Goal: Task Accomplishment & Management: Manage account settings

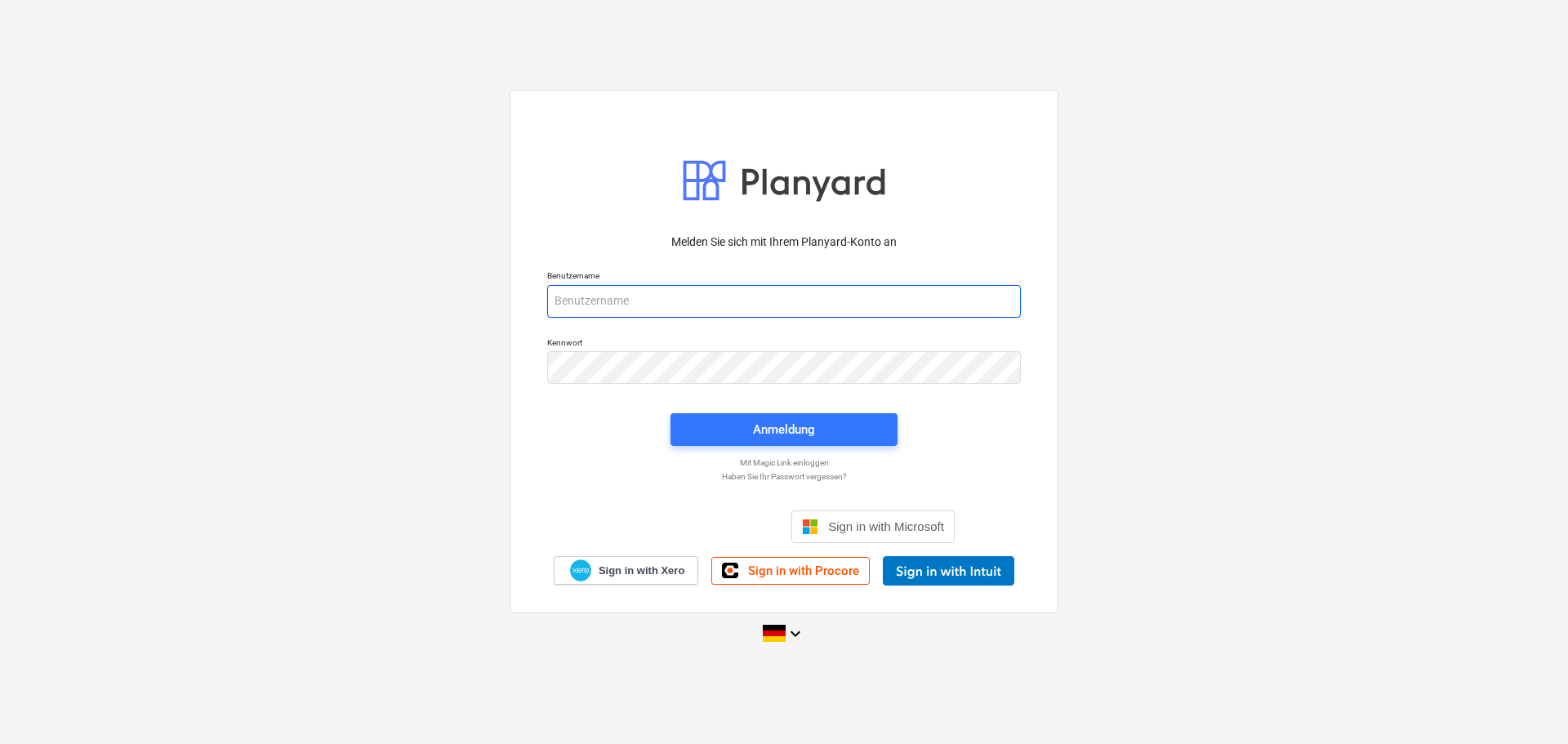
click at [734, 302] on input "email" at bounding box center [783, 301] width 474 height 33
type input "[PERSON_NAME][EMAIL_ADDRESS][DOMAIN_NAME]"
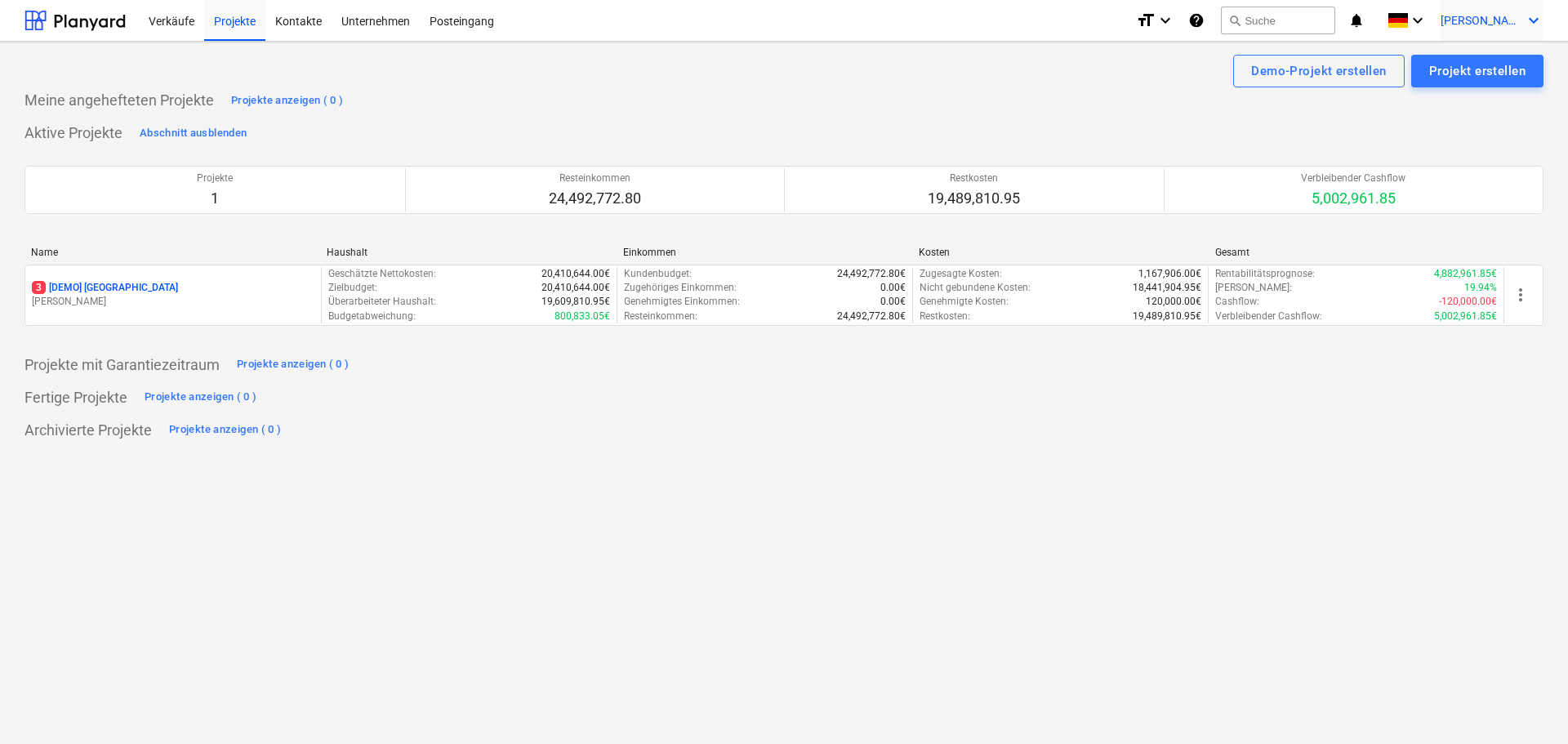
click at [1541, 21] on icon "keyboard_arrow_down" at bounding box center [1532, 20] width 20 height 20
click at [1525, 67] on div "Einstellungen" at bounding box center [1493, 64] width 98 height 26
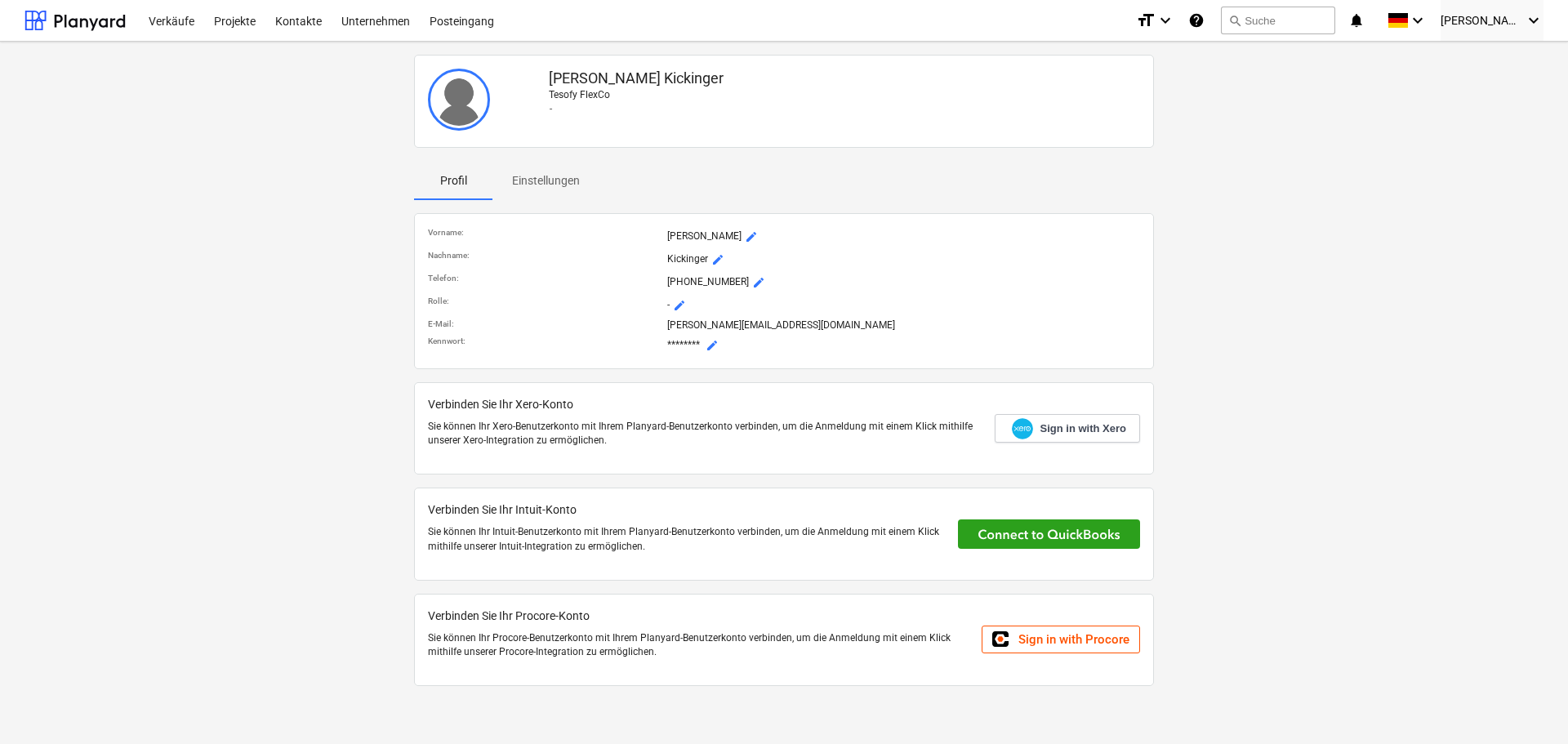
click at [559, 180] on p "Einstellungen" at bounding box center [546, 180] width 68 height 17
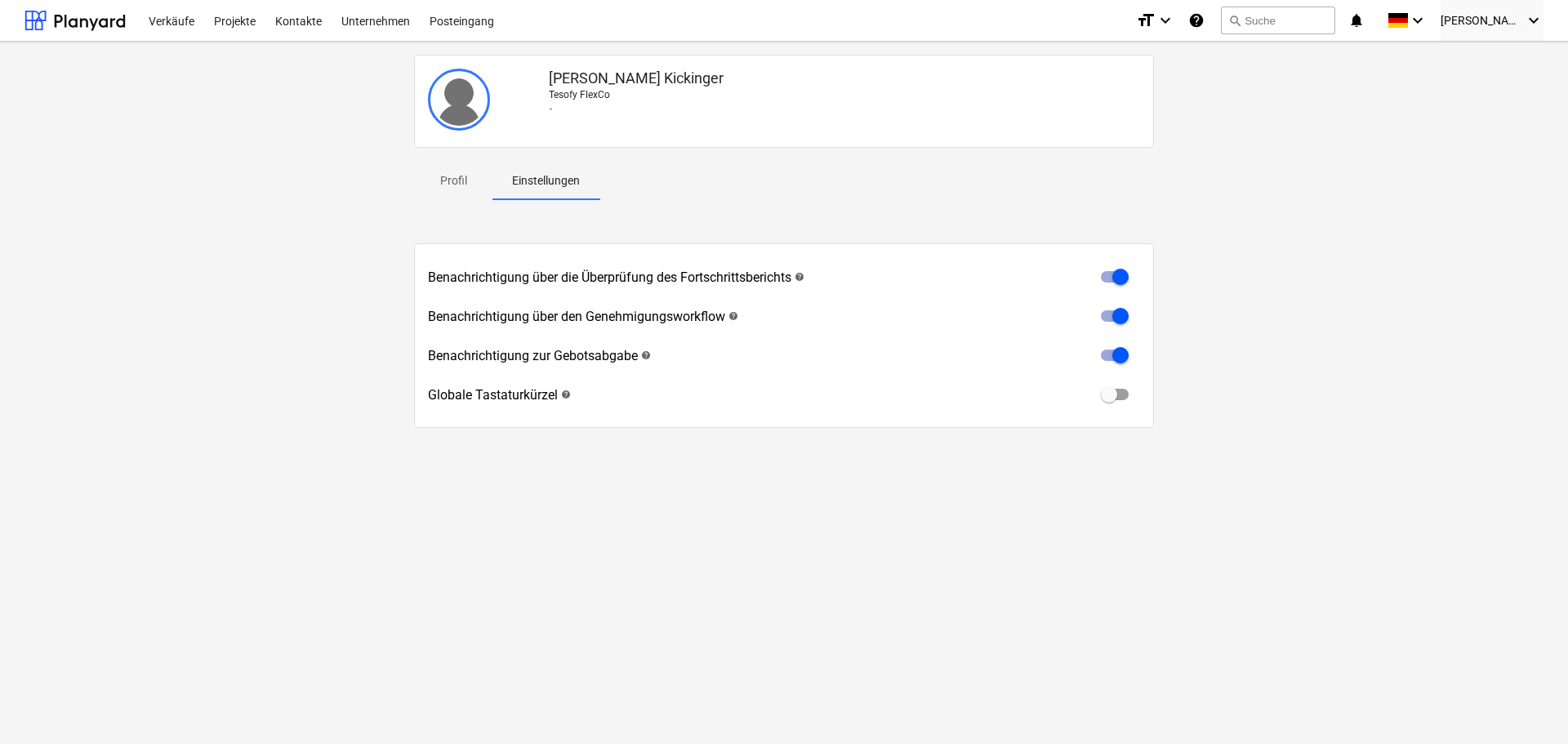
click at [457, 179] on p "Profil" at bounding box center [453, 180] width 39 height 17
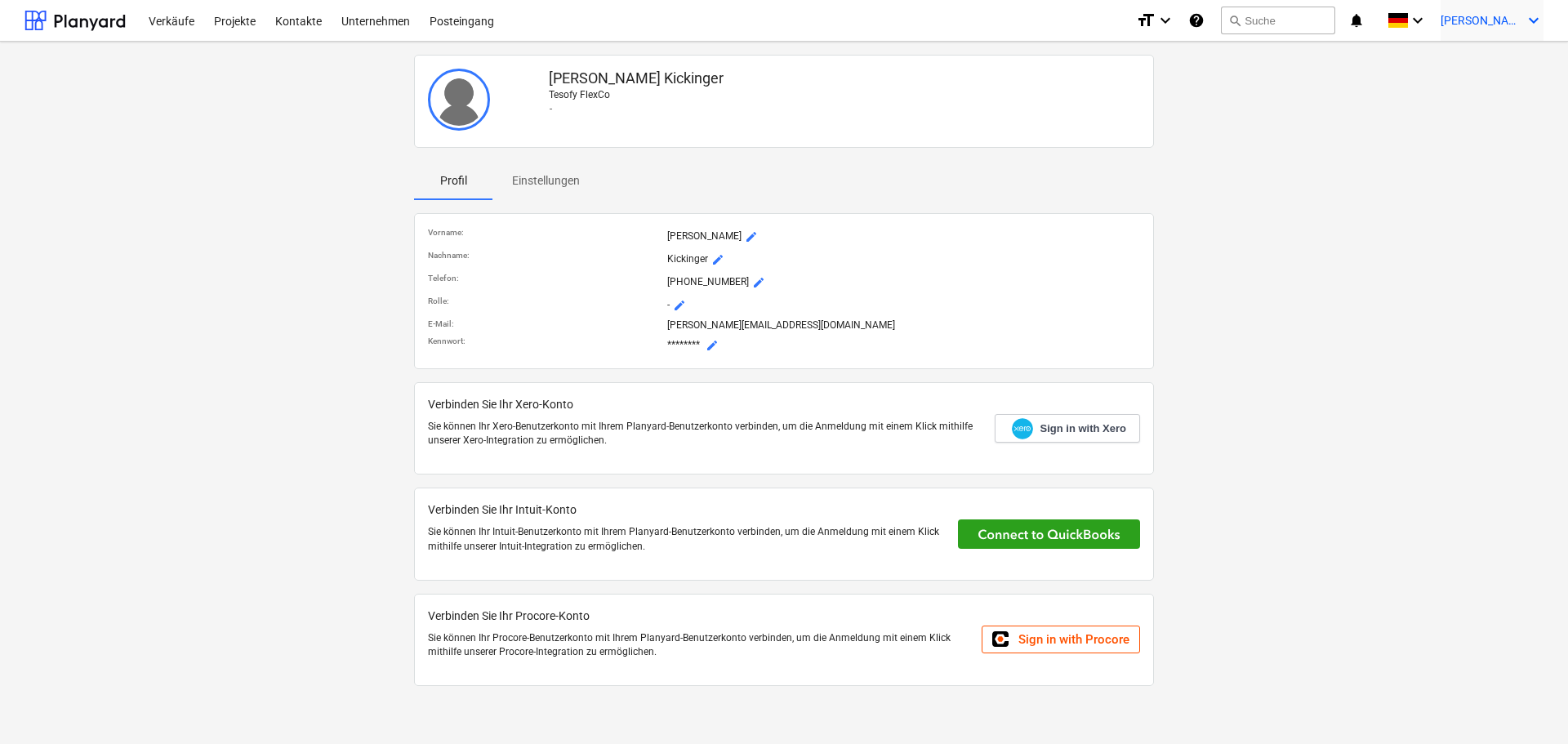
click at [1490, 20] on span "[PERSON_NAME]" at bounding box center [1480, 21] width 81 height 13
click at [1490, 20] on div at bounding box center [784, 372] width 1568 height 744
click at [93, 21] on div at bounding box center [75, 21] width 101 height 41
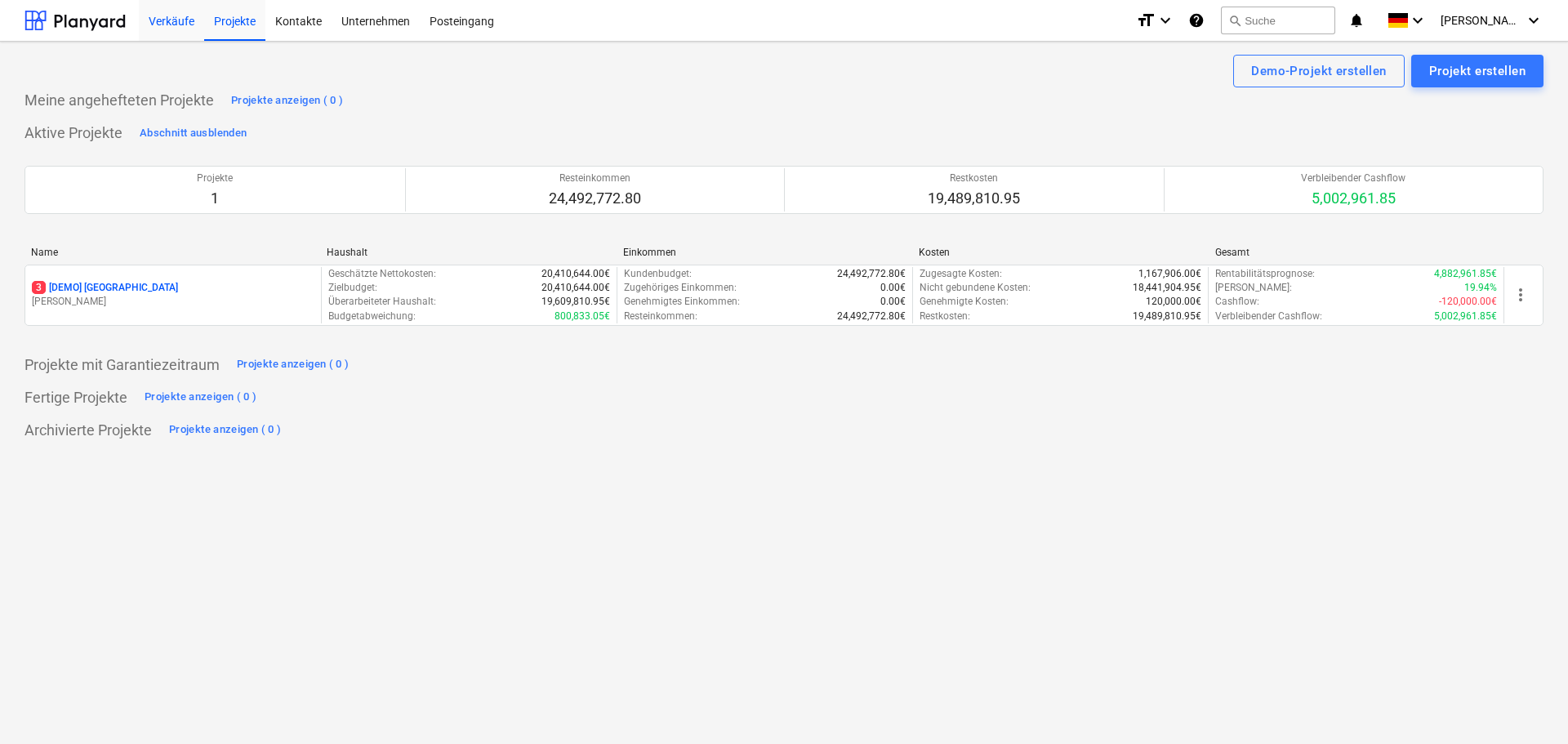
click at [192, 23] on div "Verkäufe" at bounding box center [172, 20] width 65 height 42
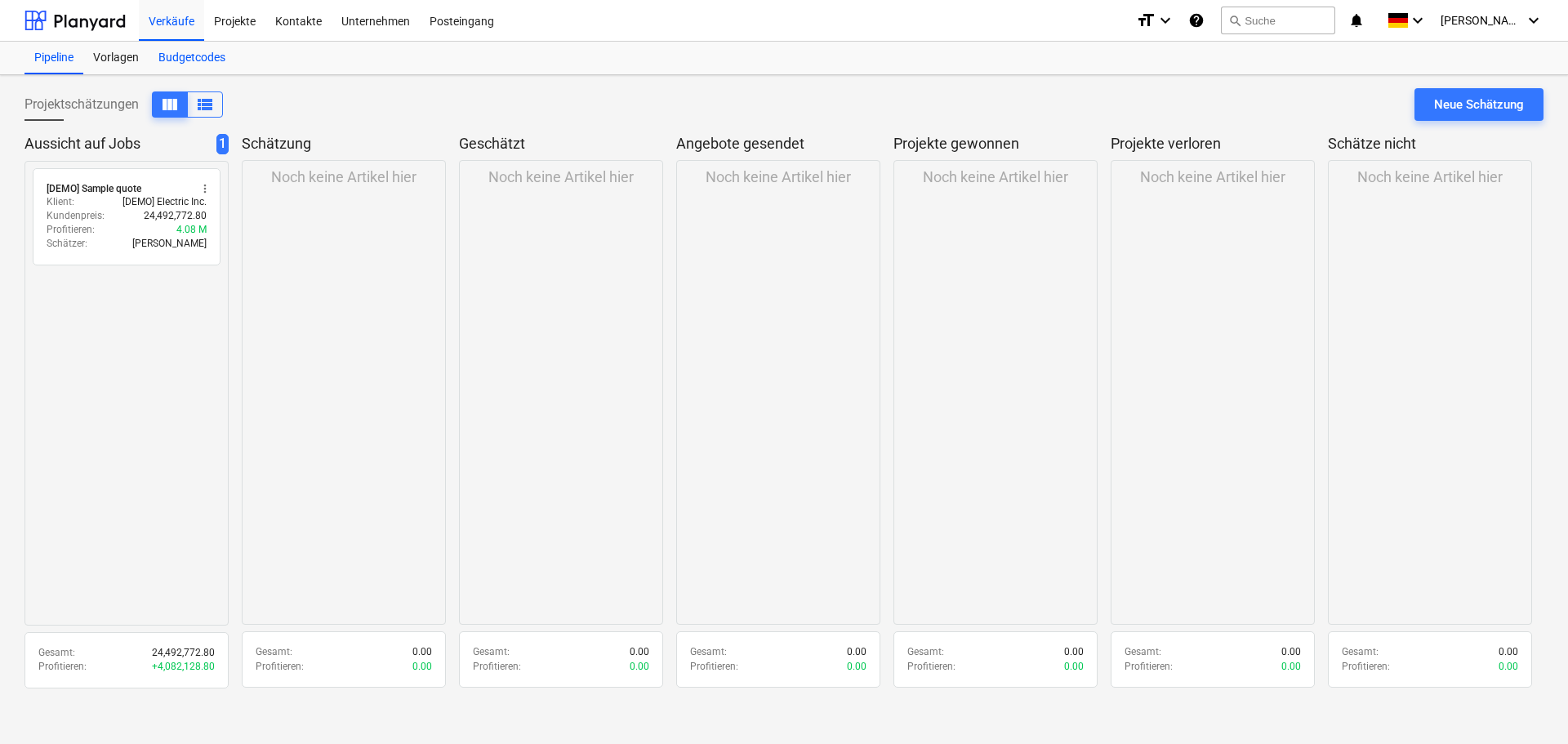
click at [192, 51] on div "Budgetcodes" at bounding box center [192, 58] width 87 height 33
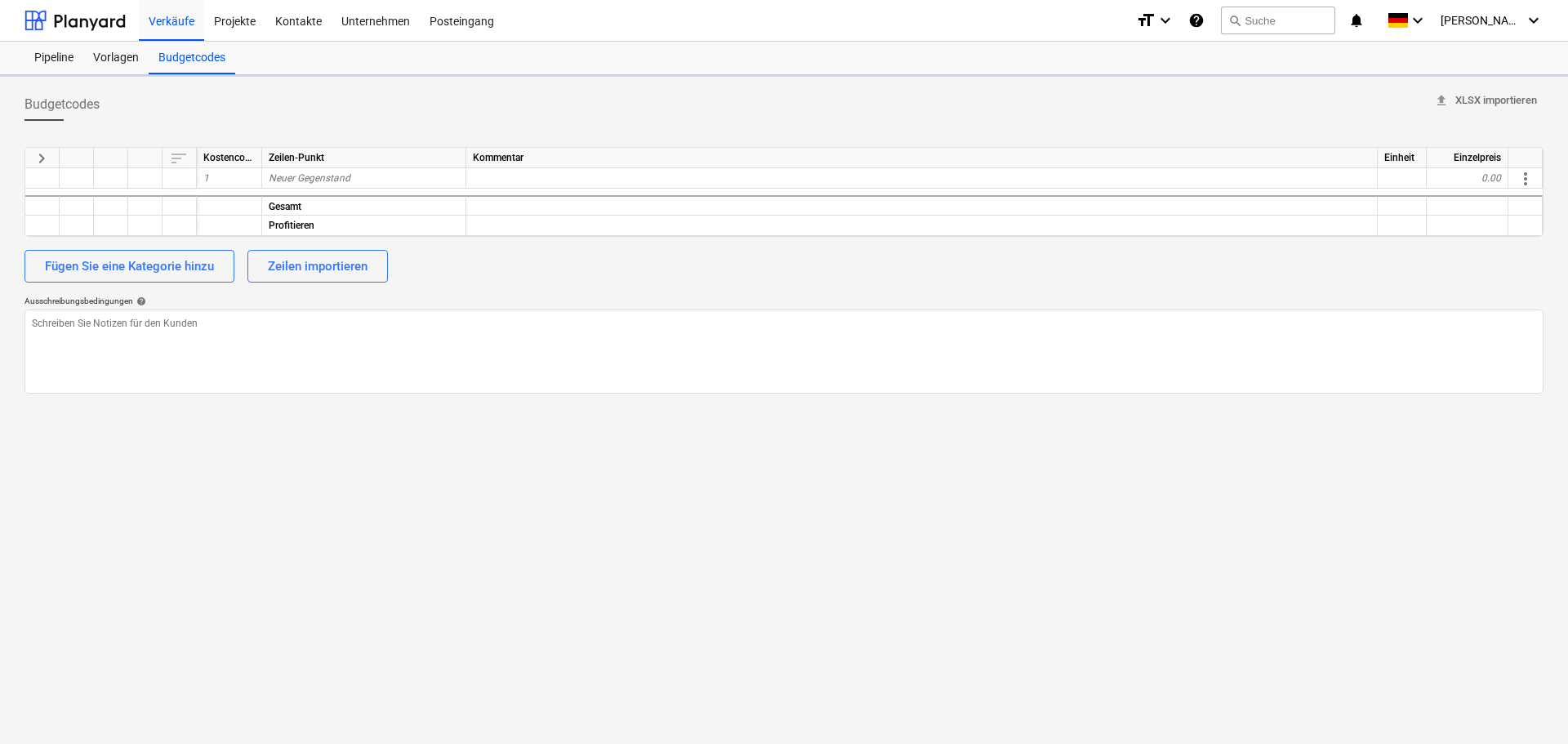
type textarea "x"
click at [112, 52] on div "Vorlagen" at bounding box center [116, 58] width 65 height 33
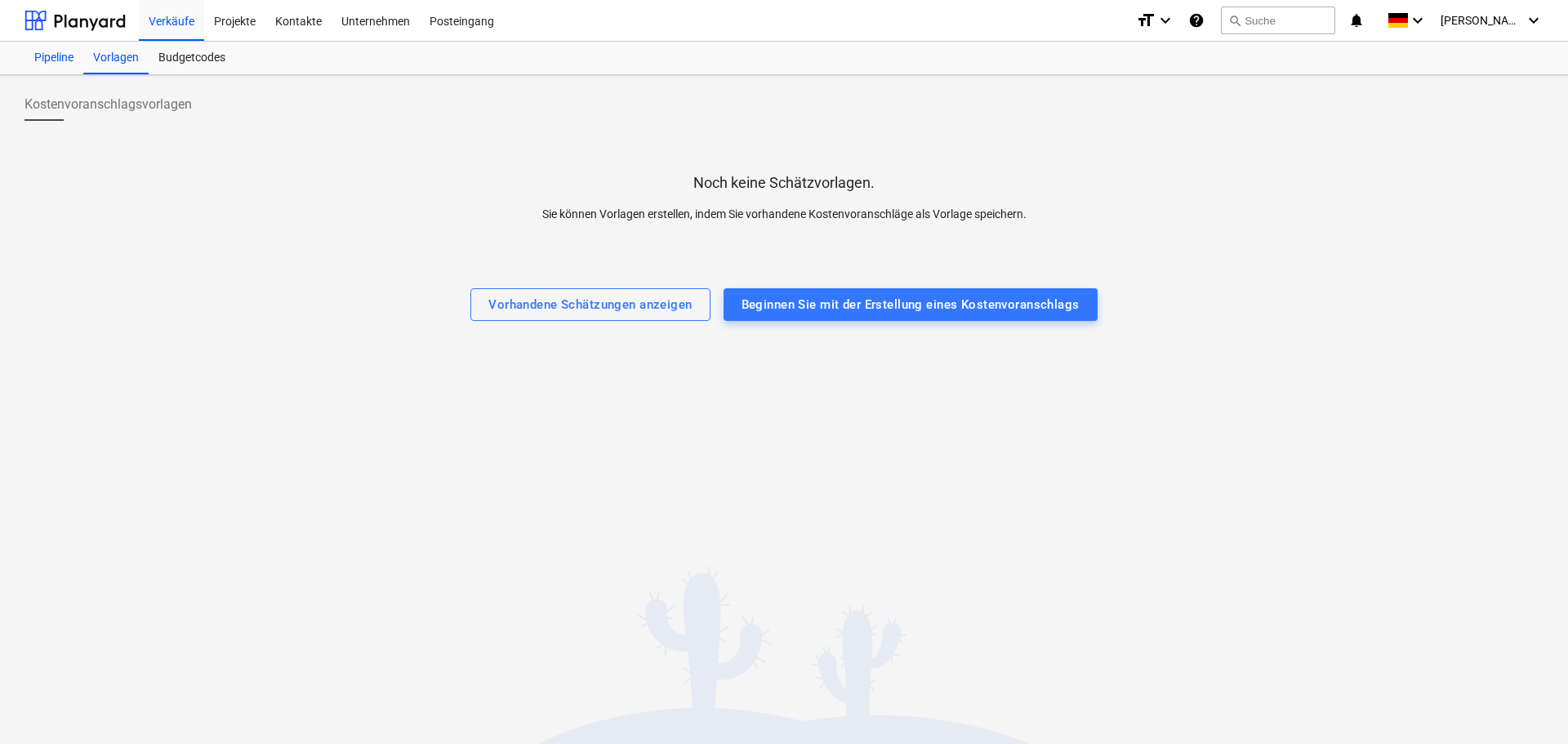
click at [57, 64] on div "Pipeline" at bounding box center [53, 58] width 59 height 33
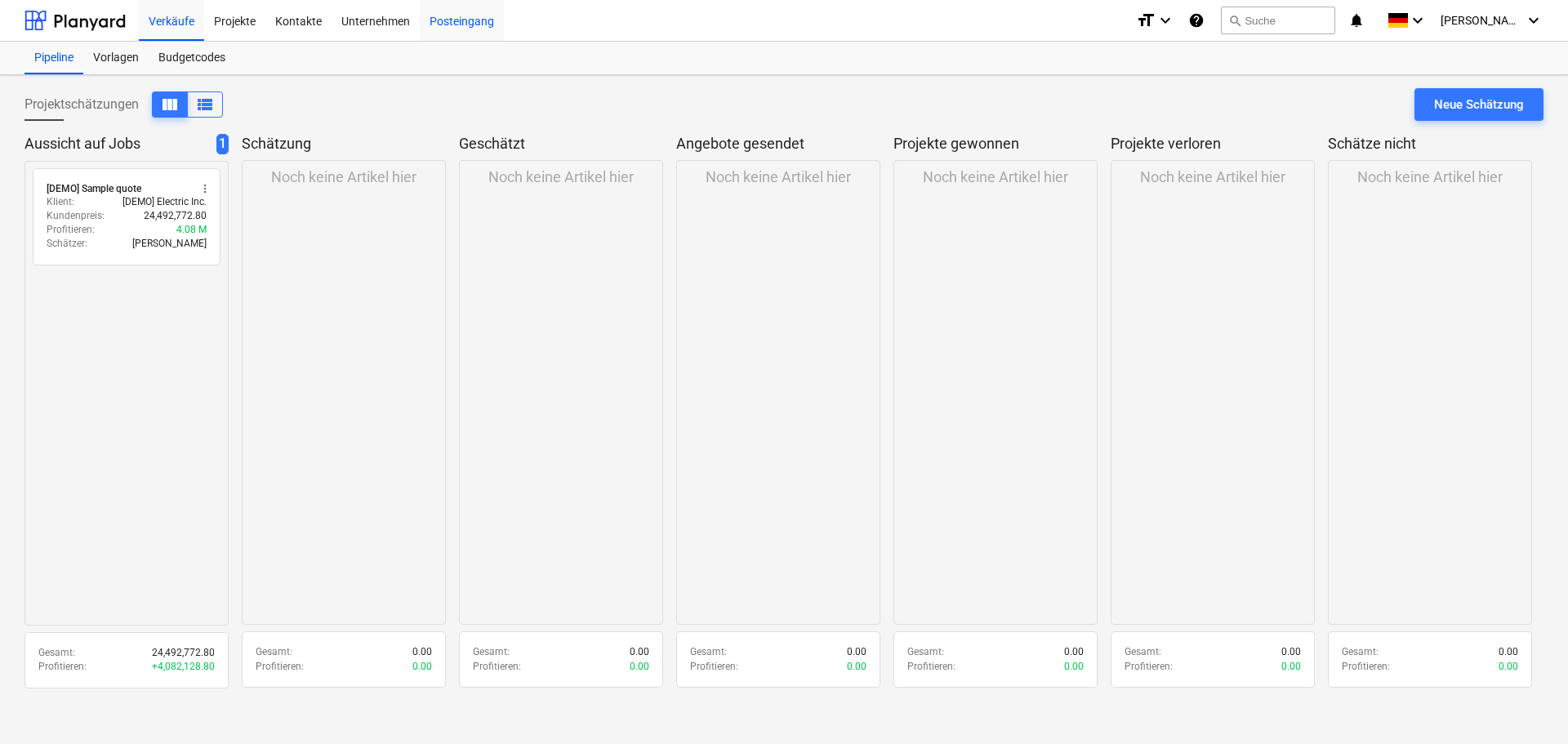
click at [450, 26] on div "Posteingang" at bounding box center [462, 20] width 84 height 42
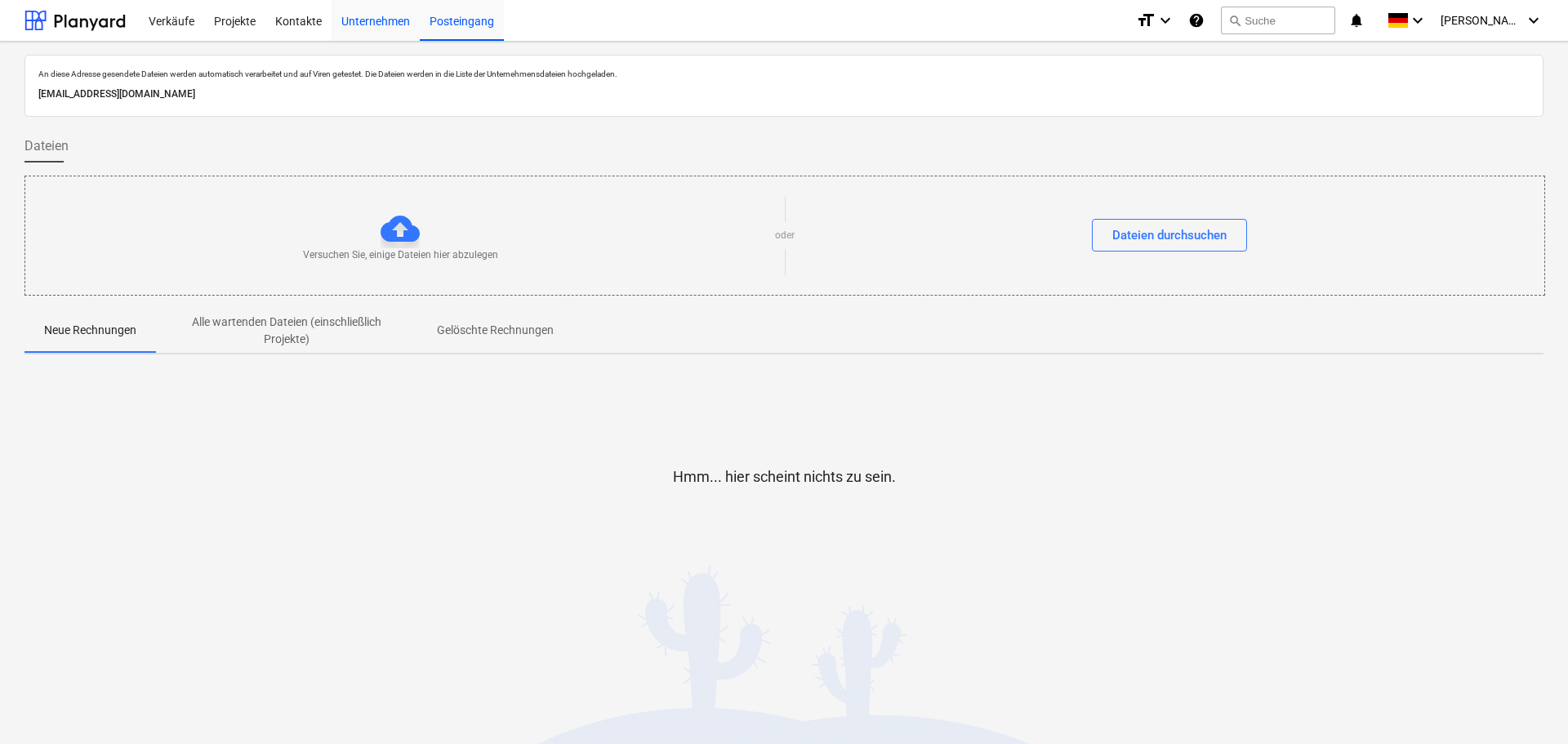
click at [337, 27] on div "Unternehmen" at bounding box center [376, 20] width 88 height 42
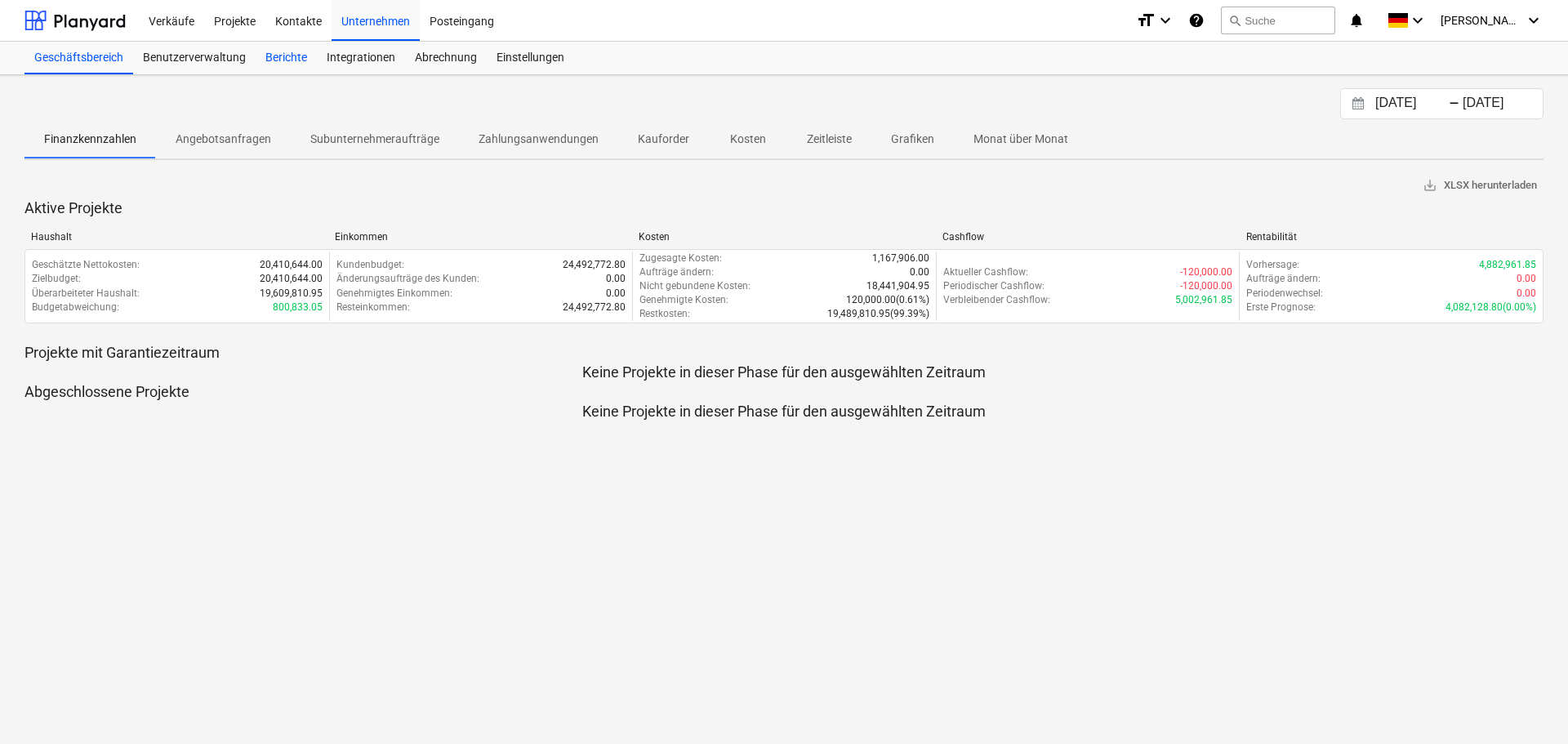
click at [297, 62] on div "Berichte" at bounding box center [286, 58] width 62 height 33
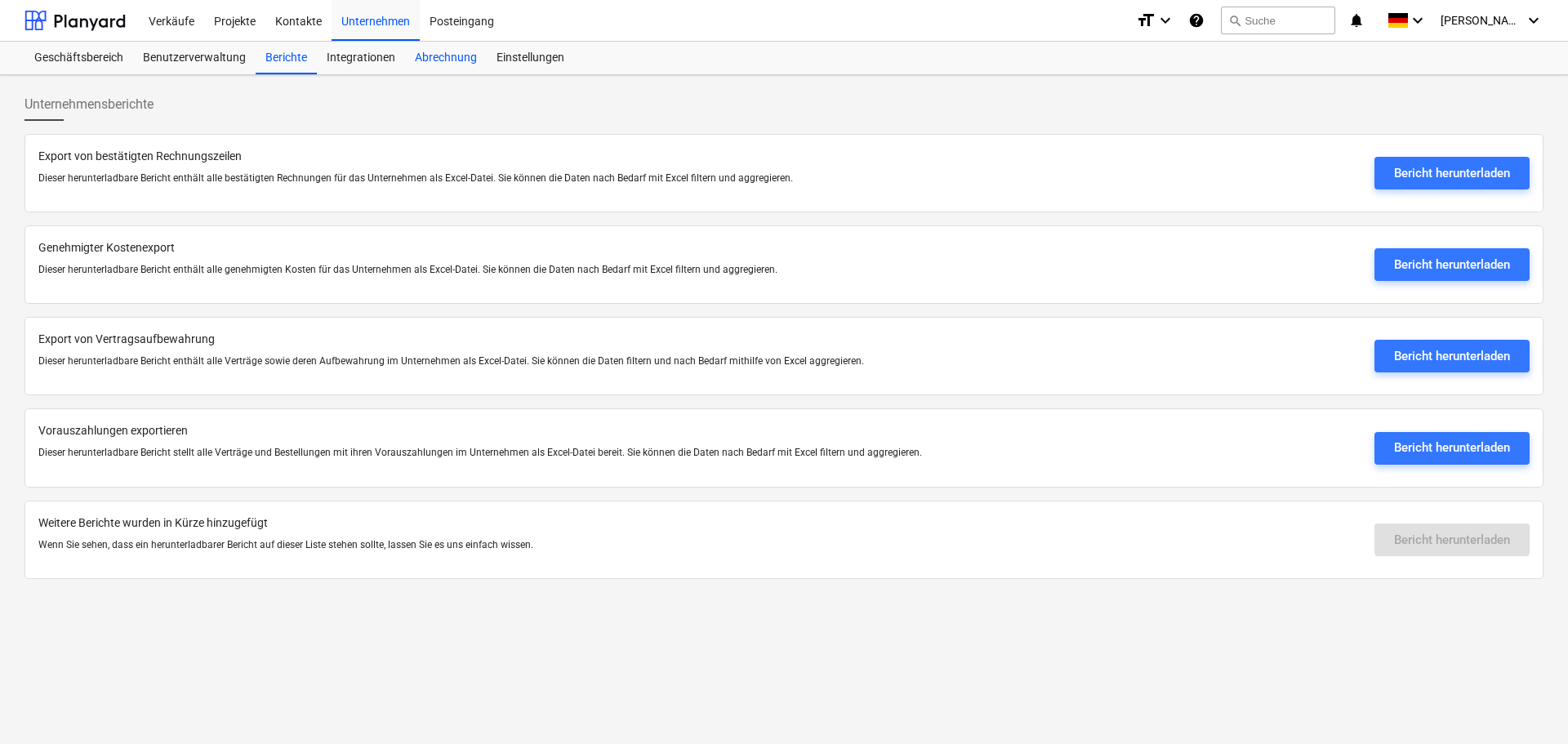
click at [443, 61] on div "Abrechnung" at bounding box center [445, 58] width 81 height 33
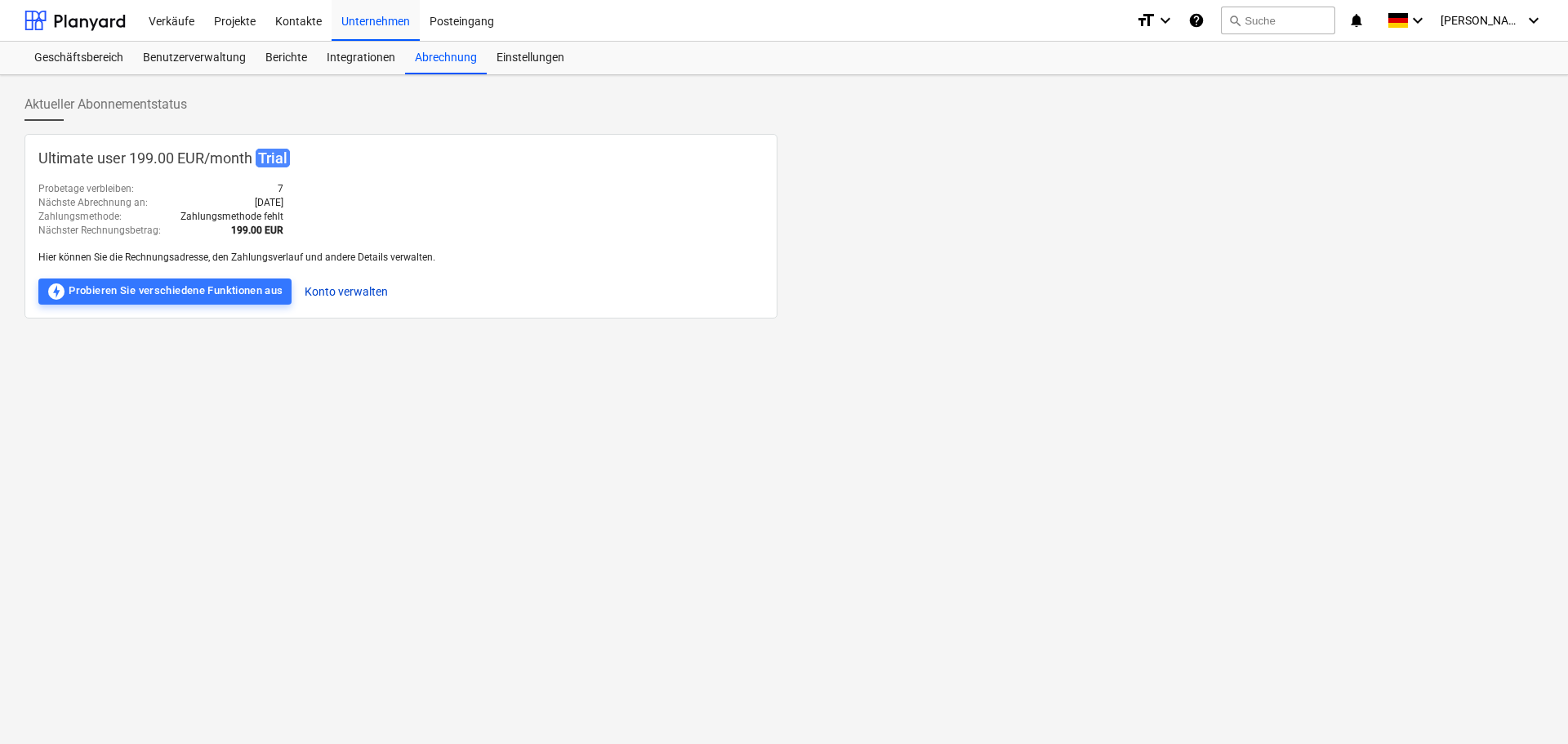
click at [357, 292] on button "Konto verwalten" at bounding box center [346, 292] width 83 height 26
